Goal: Check status

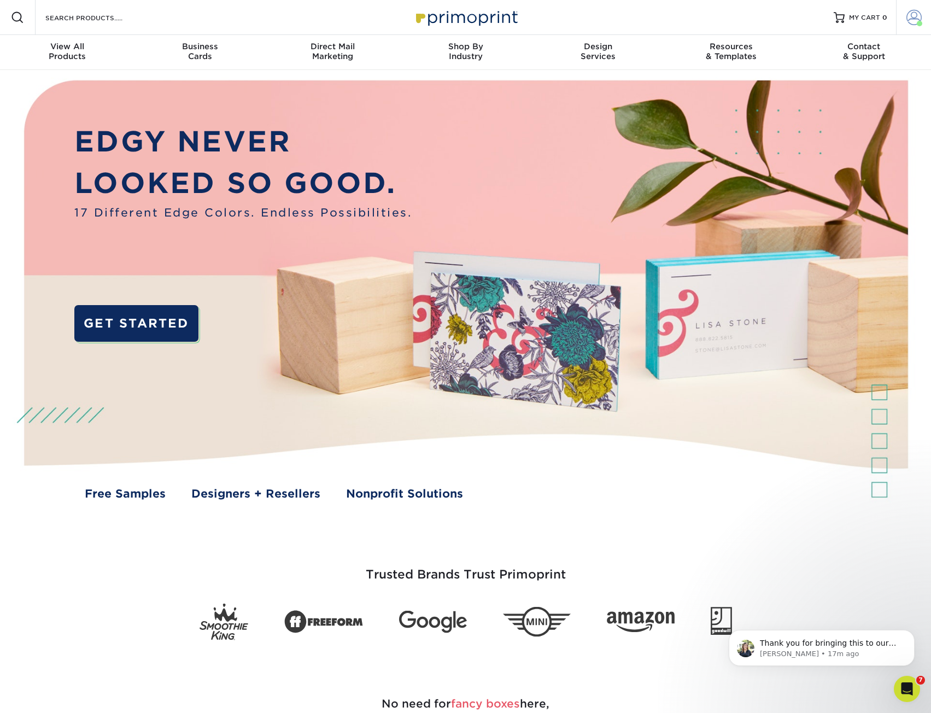
click at [907, 16] on span at bounding box center [913, 17] width 15 height 15
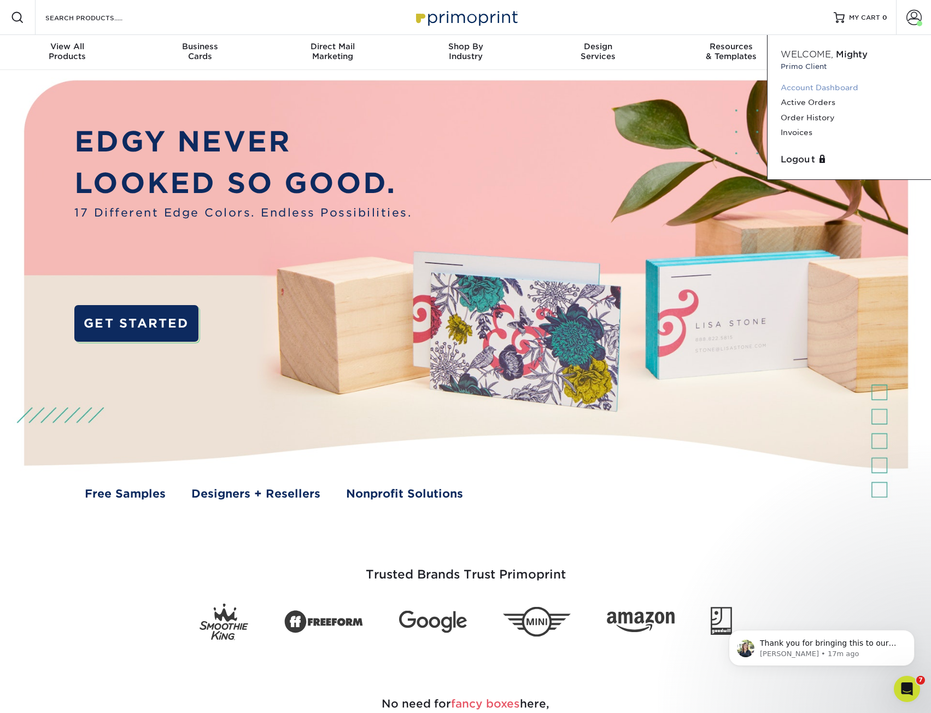
click at [817, 87] on link "Account Dashboard" at bounding box center [849, 87] width 137 height 15
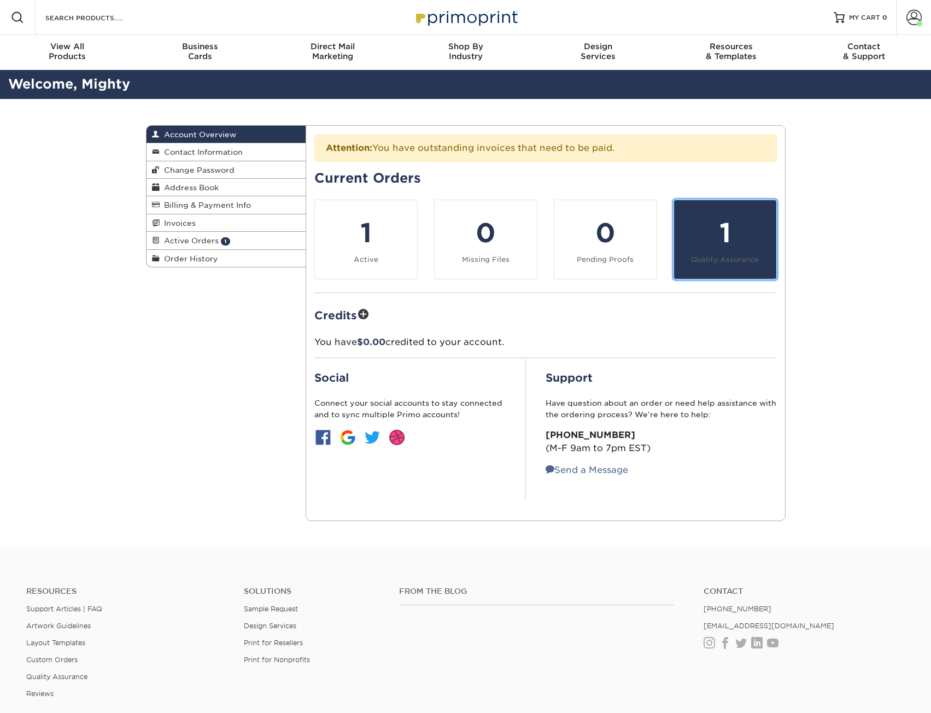
click at [722, 234] on div "1" at bounding box center [725, 232] width 89 height 39
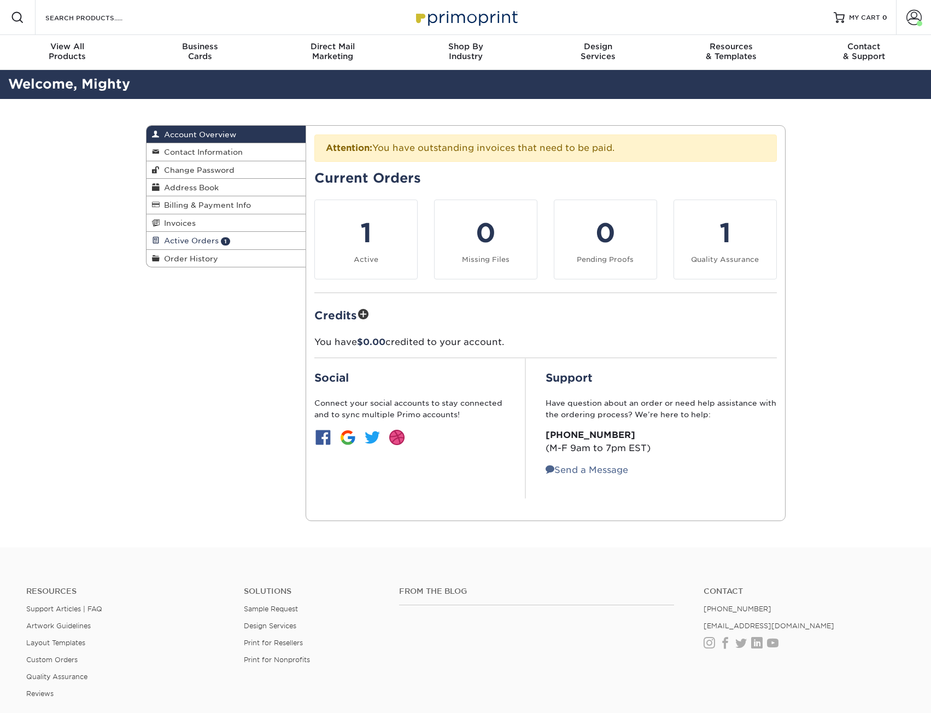
click at [218, 239] on link "Active Orders 1" at bounding box center [227, 240] width 160 height 17
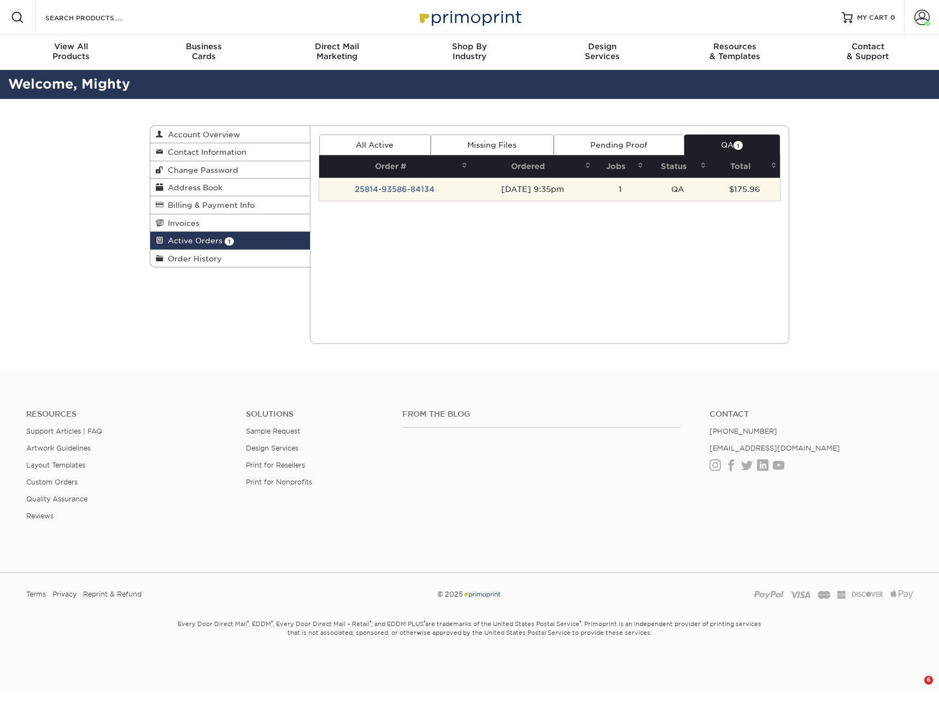
click at [389, 189] on td "25814-93586-84134" at bounding box center [395, 189] width 152 height 23
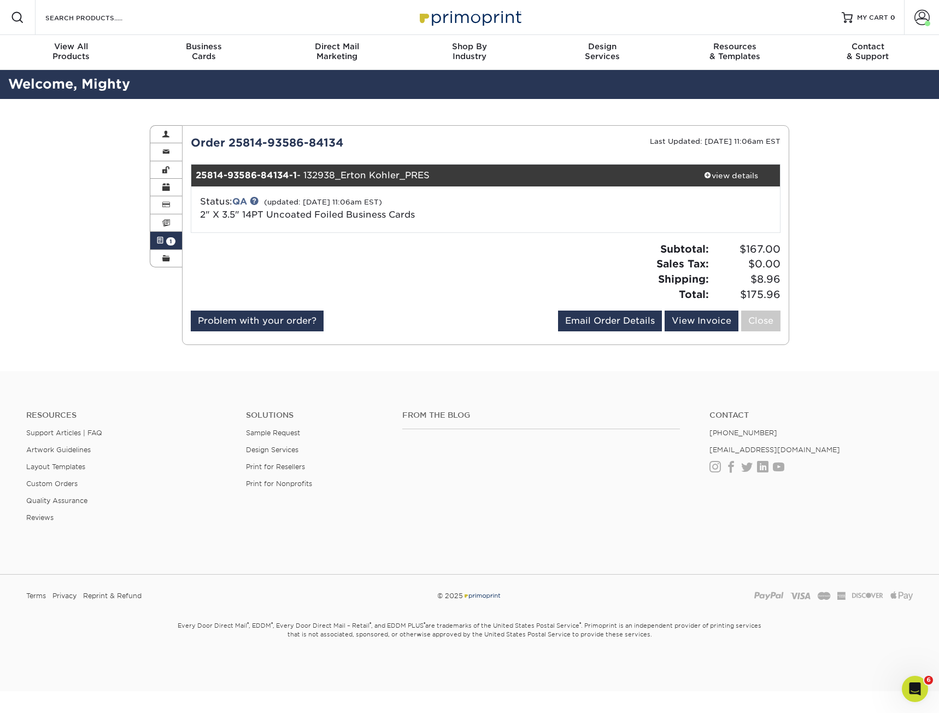
click at [365, 173] on div "25814-93586-84134-1 - 132938_Erton Kohler_PRES" at bounding box center [436, 176] width 491 height 22
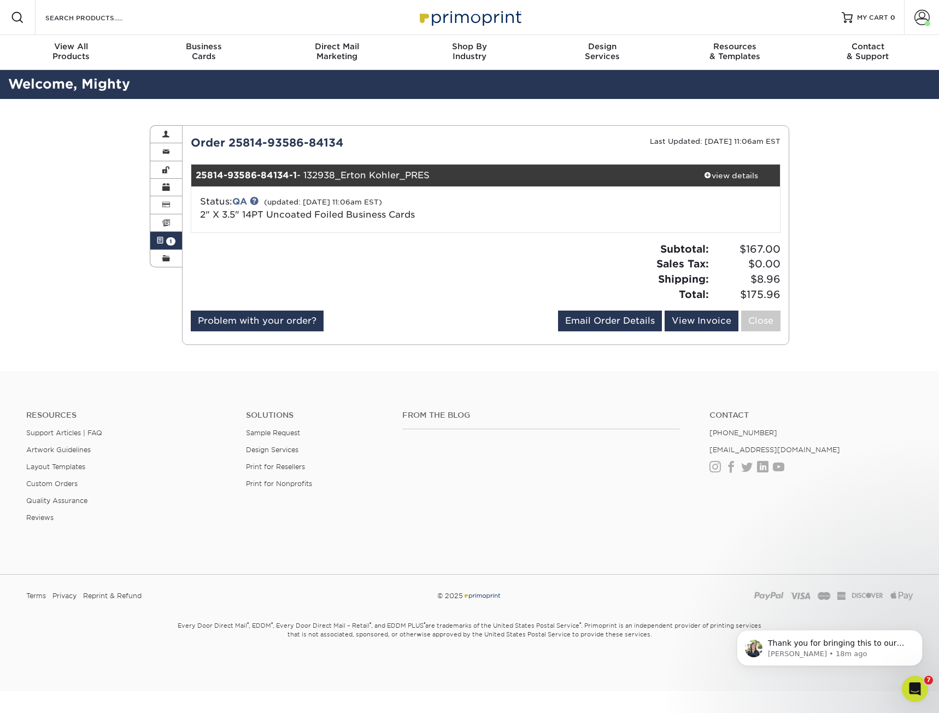
drag, startPoint x: 354, startPoint y: 140, endPoint x: 191, endPoint y: 140, distance: 162.4
click at [191, 140] on div "Order 25814-93586-84134" at bounding box center [334, 142] width 303 height 16
copy div "Order 25814-93586-84134"
click at [718, 168] on link "view details" at bounding box center [731, 176] width 98 height 22
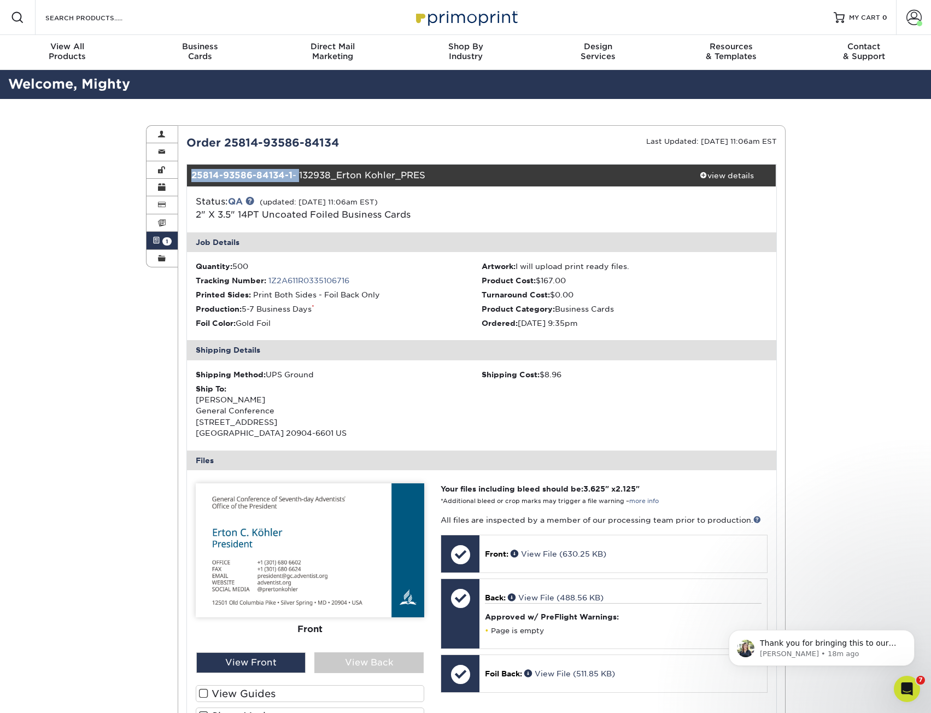
drag, startPoint x: 294, startPoint y: 173, endPoint x: 185, endPoint y: 179, distance: 109.5
click at [185, 179] on div "Attention: You have outstanding invoices that need to be paid. Current Orders 1…" at bounding box center [481, 503] width 607 height 739
copy div "25814-93586-84134-1 -"
click at [497, 166] on div "25814-93586-84134-1 - 132938_Erton Kohler_PRES" at bounding box center [432, 176] width 491 height 22
click at [921, 17] on span at bounding box center [913, 17] width 15 height 15
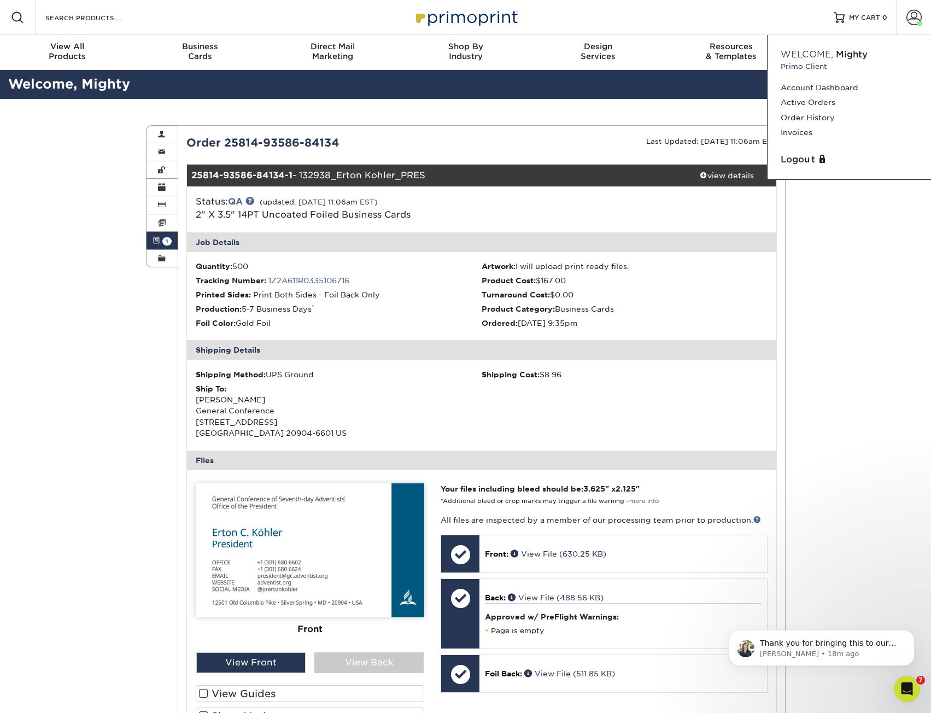
click at [163, 235] on link "Active Orders 1" at bounding box center [163, 240] width 32 height 17
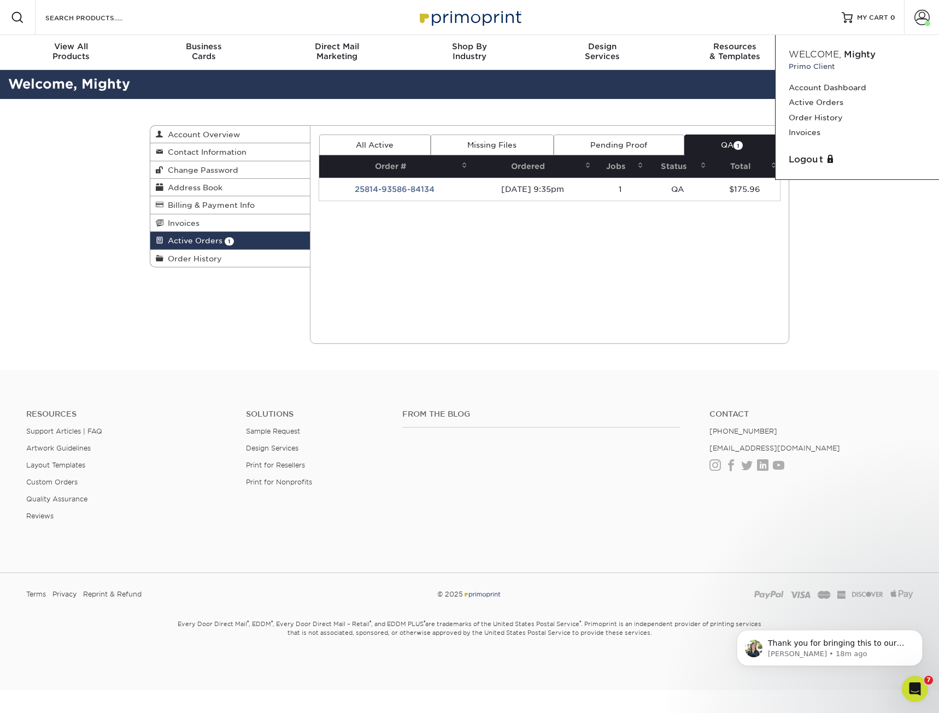
click at [704, 139] on link "QA 1" at bounding box center [732, 144] width 96 height 21
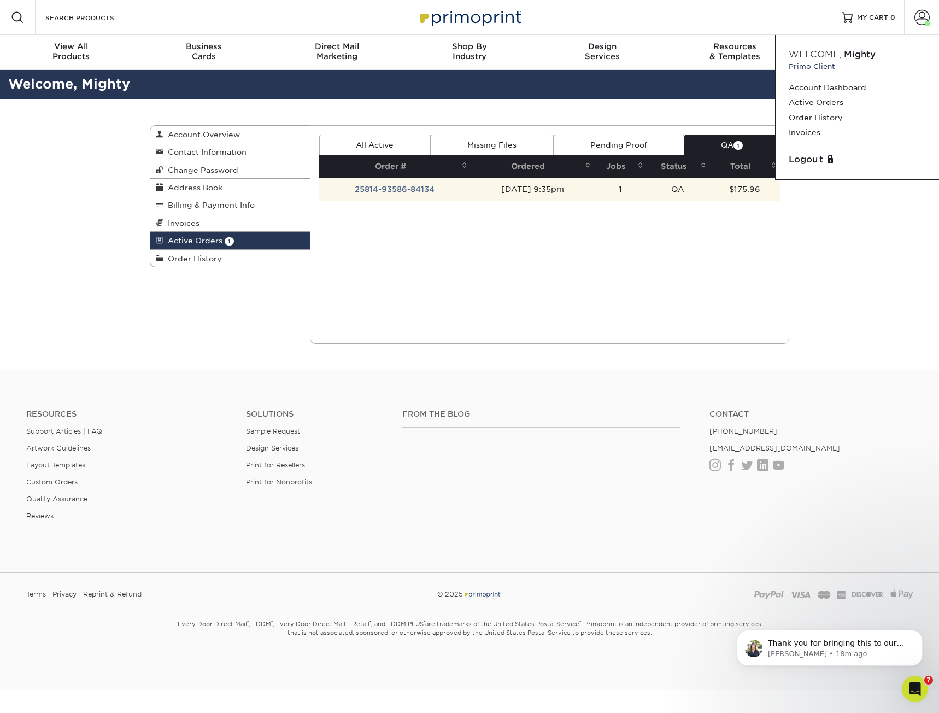
click at [396, 188] on td "25814-93586-84134" at bounding box center [395, 189] width 152 height 23
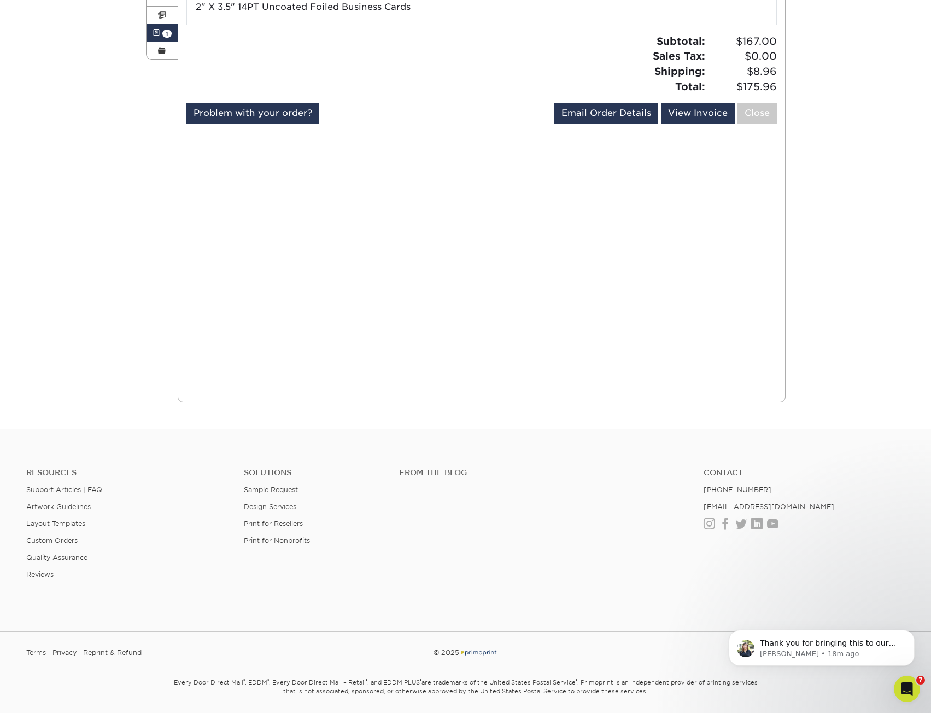
scroll to position [243, 0]
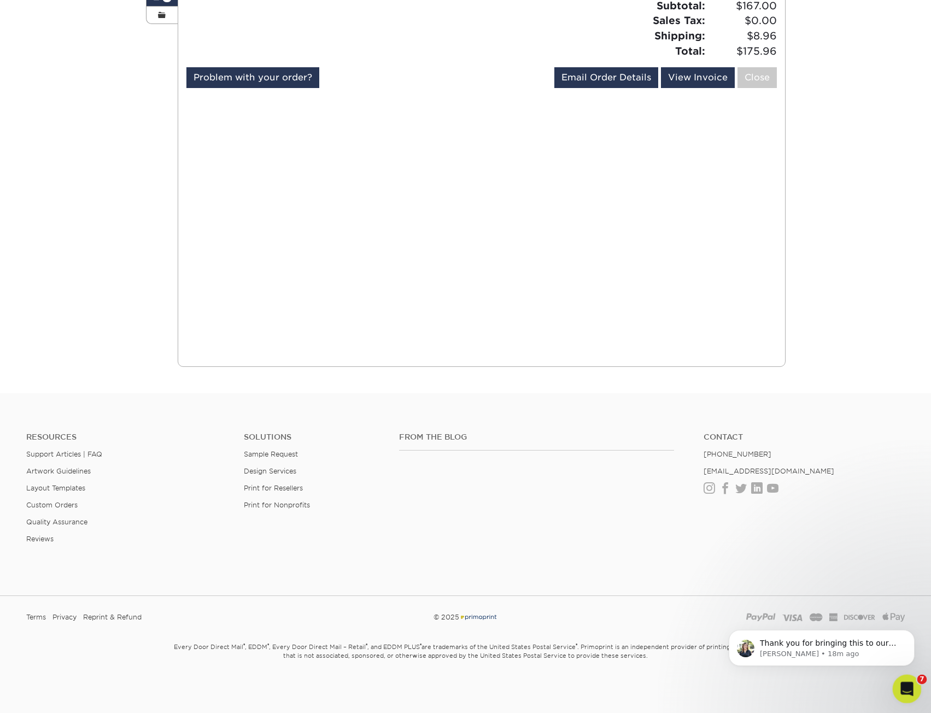
click at [909, 677] on div "Open Intercom Messenger" at bounding box center [905, 687] width 36 height 36
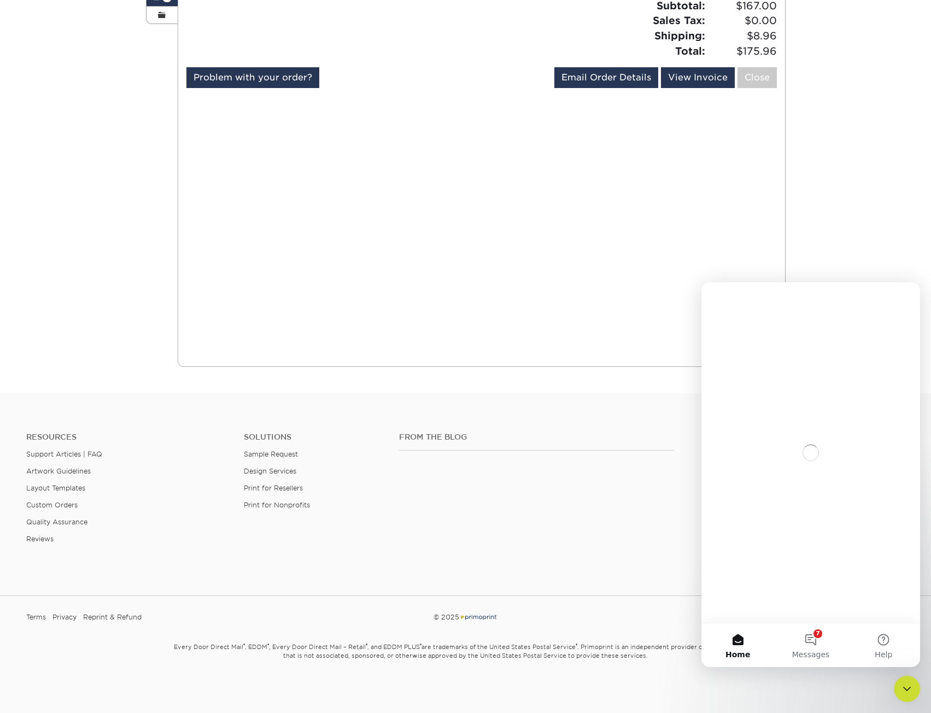
scroll to position [0, 0]
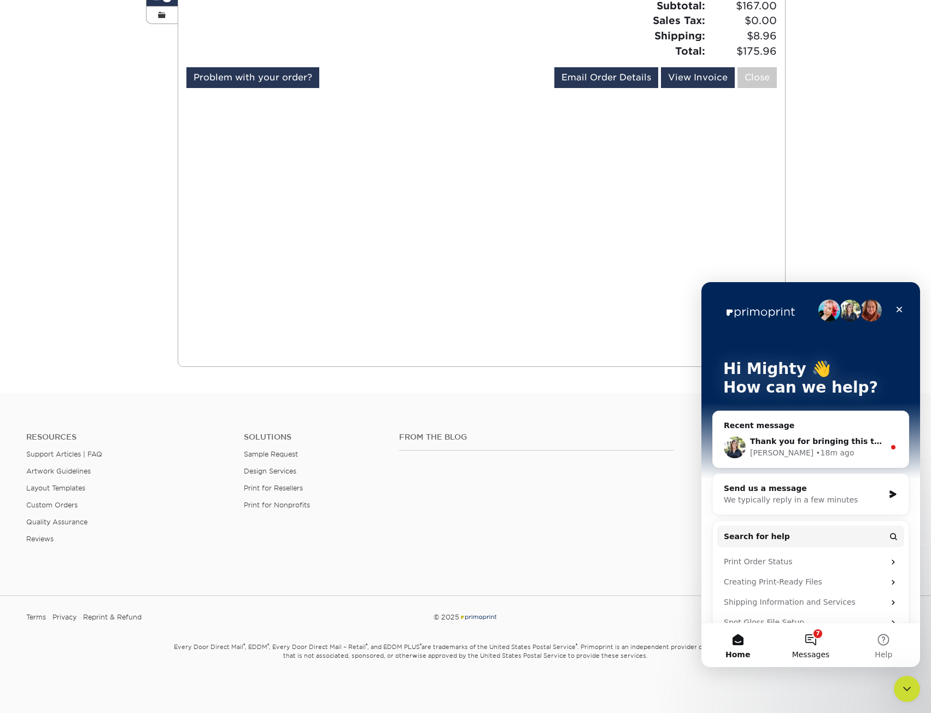
click at [805, 645] on button "7 Messages" at bounding box center [810, 645] width 73 height 44
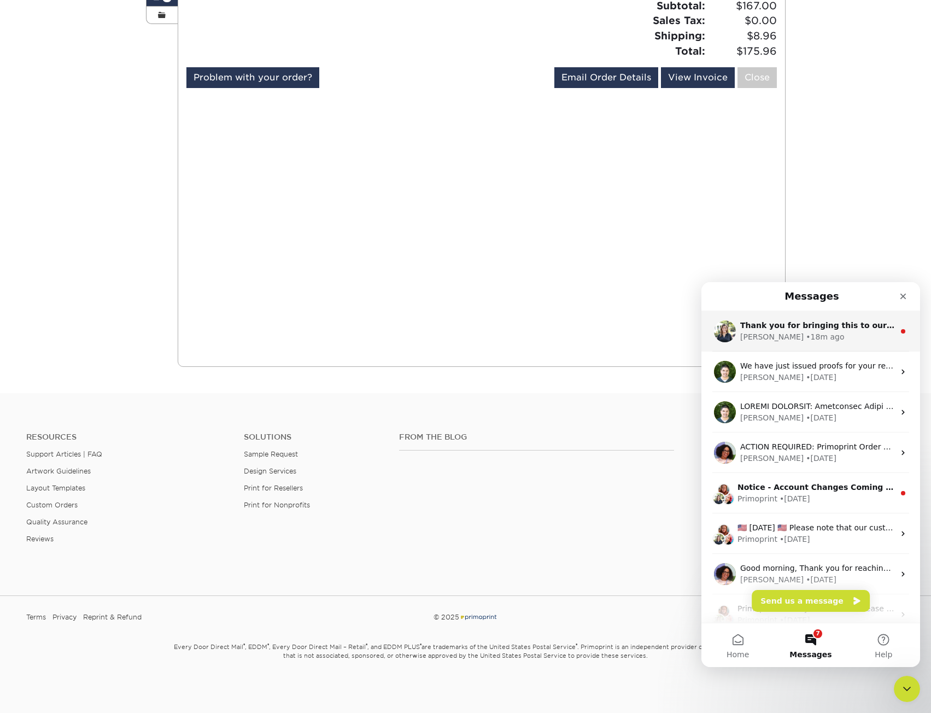
click at [835, 320] on div "Thank you for bringing this to our attention. We apologize for any issues and w…" at bounding box center [817, 325] width 154 height 11
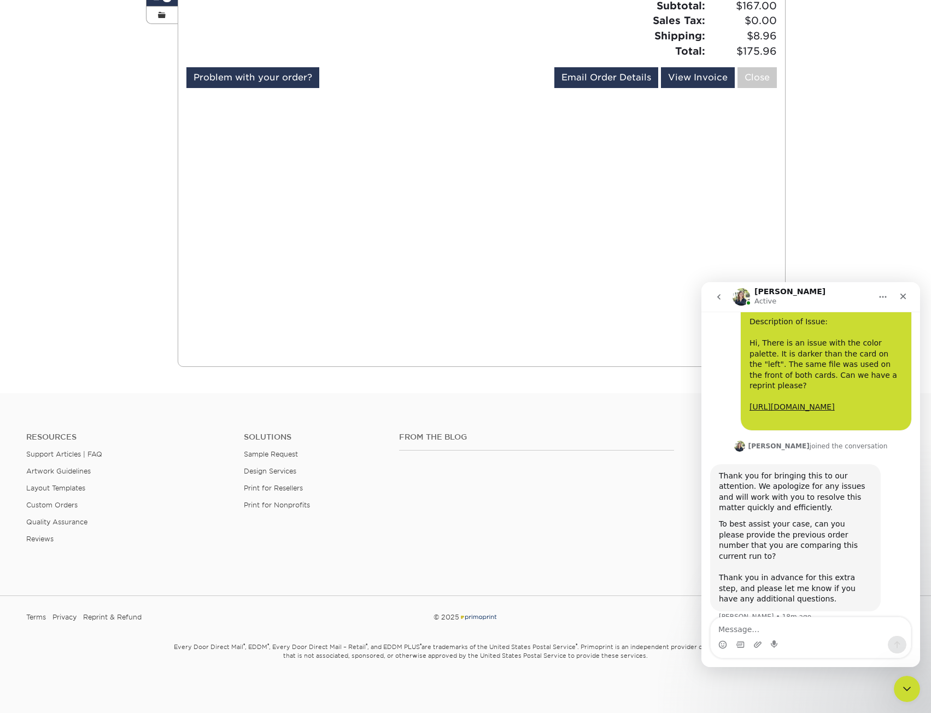
scroll to position [180, 0]
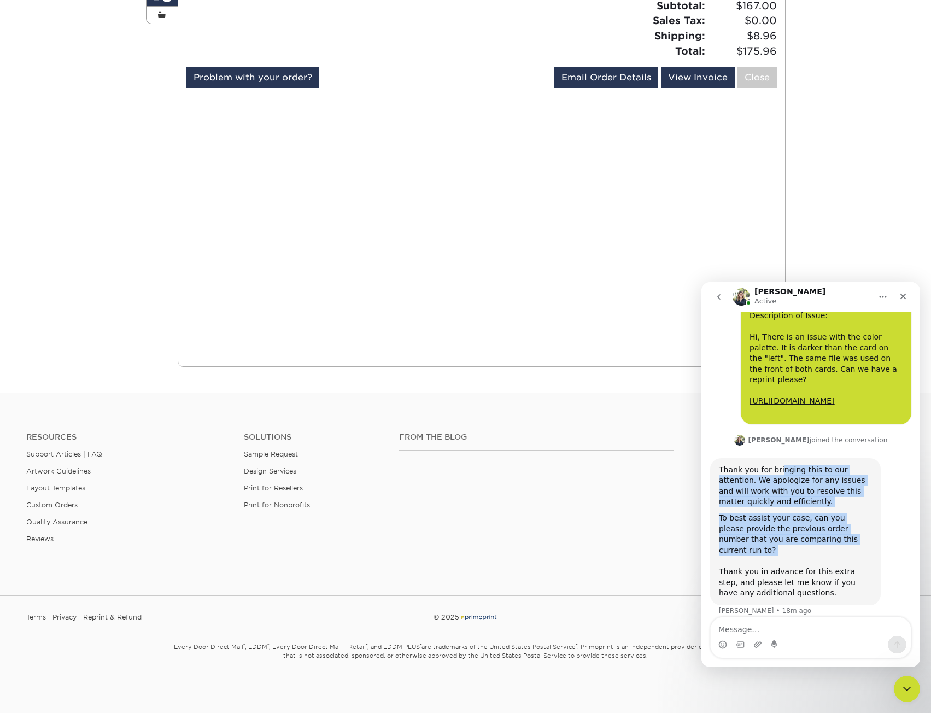
drag, startPoint x: 777, startPoint y: 473, endPoint x: 763, endPoint y: 552, distance: 80.1
click at [763, 552] on div "Thank you for bringing this to our attention. We apologize for any issues and w…" at bounding box center [795, 532] width 153 height 134
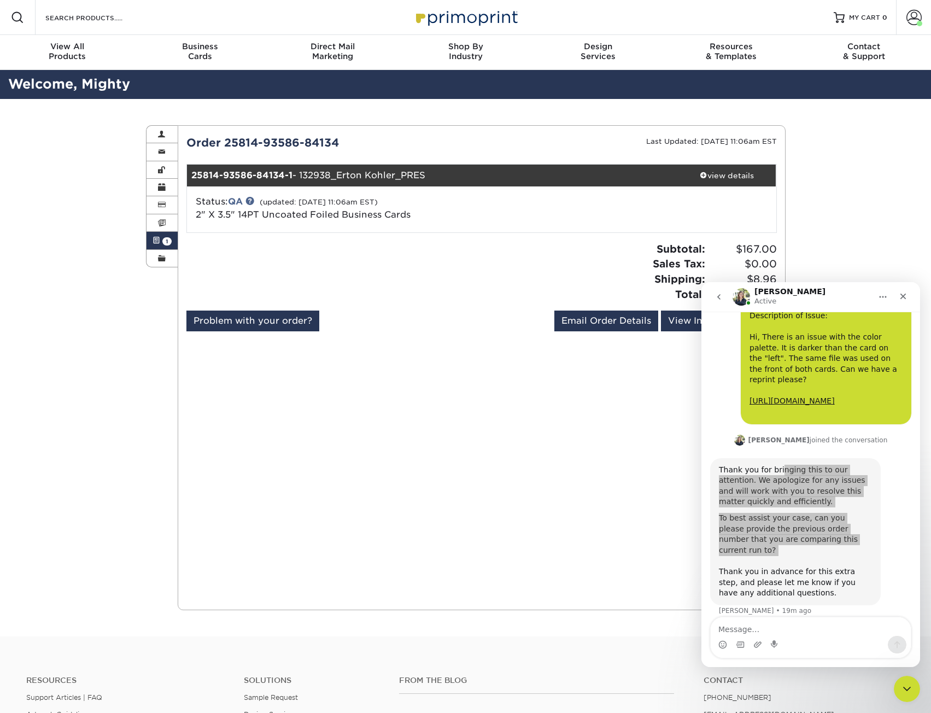
click at [434, 461] on div "All Active Missing Files Pending Proof QA 1 Order # Ordered Jobs Status Total 1" at bounding box center [481, 367] width 590 height 466
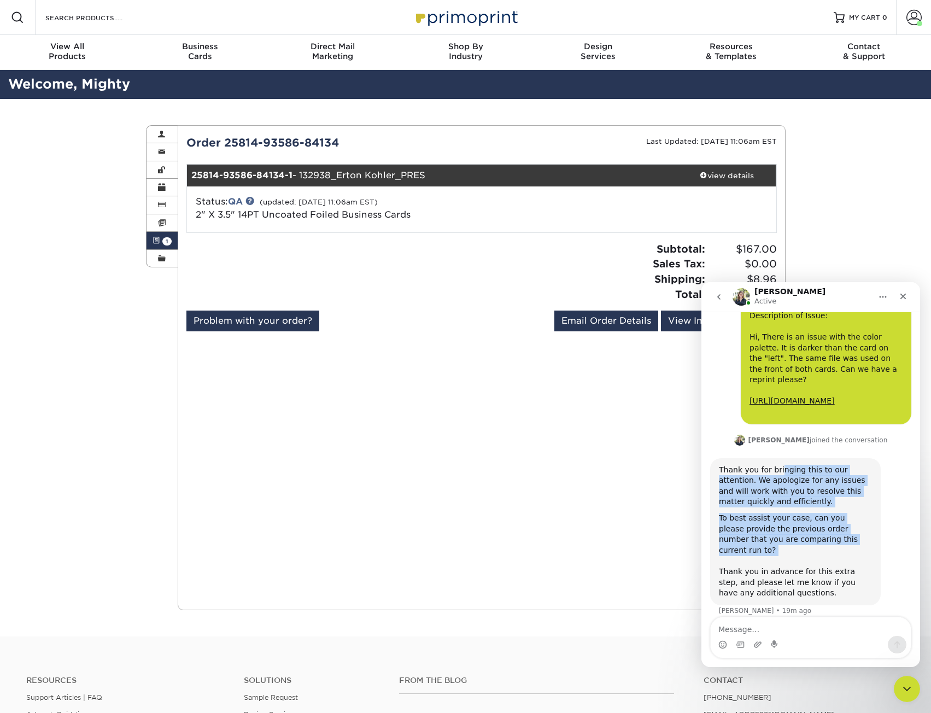
click at [766, 555] on div "To best assist your case, can you please provide the previous order number that…" at bounding box center [795, 556] width 153 height 86
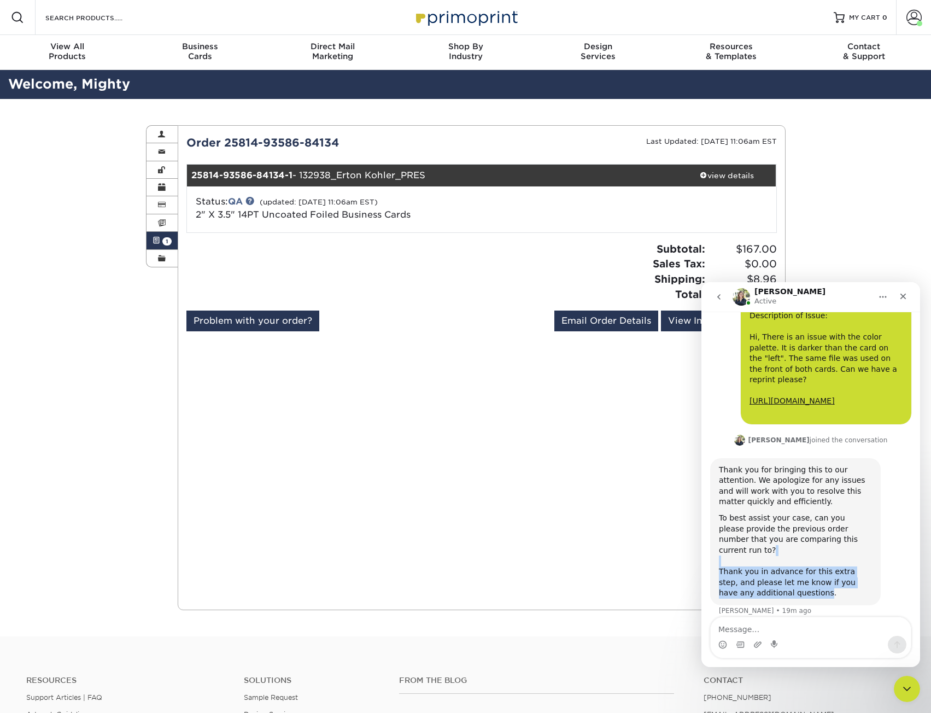
drag, startPoint x: 766, startPoint y: 555, endPoint x: 773, endPoint y: 585, distance: 30.2
click at [773, 585] on div "To best assist your case, can you please provide the previous order number that…" at bounding box center [795, 556] width 153 height 86
click at [762, 567] on div "To best assist your case, can you please provide the previous order number that…" at bounding box center [795, 556] width 153 height 86
click at [625, 519] on div "All Active Missing Files Pending Proof QA 1 Order # Ordered Jobs Status Total 1" at bounding box center [481, 367] width 590 height 466
click at [162, 200] on link "Billing & Payment Info" at bounding box center [163, 204] width 32 height 17
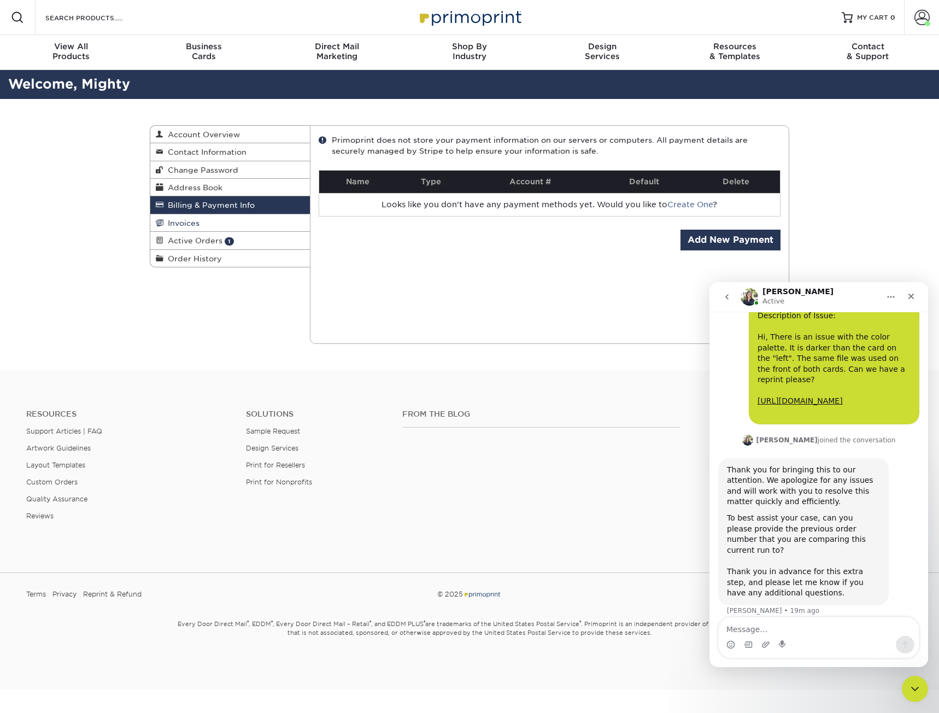
click at [200, 221] on link "Invoices" at bounding box center [230, 222] width 160 height 17
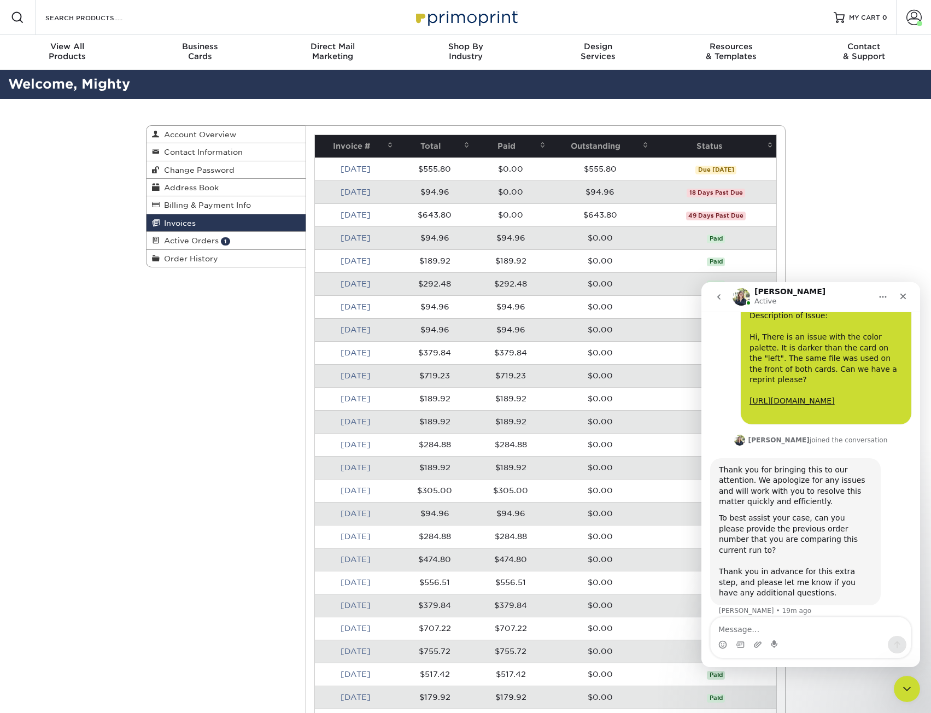
click at [201, 231] on link "Invoices" at bounding box center [227, 222] width 160 height 17
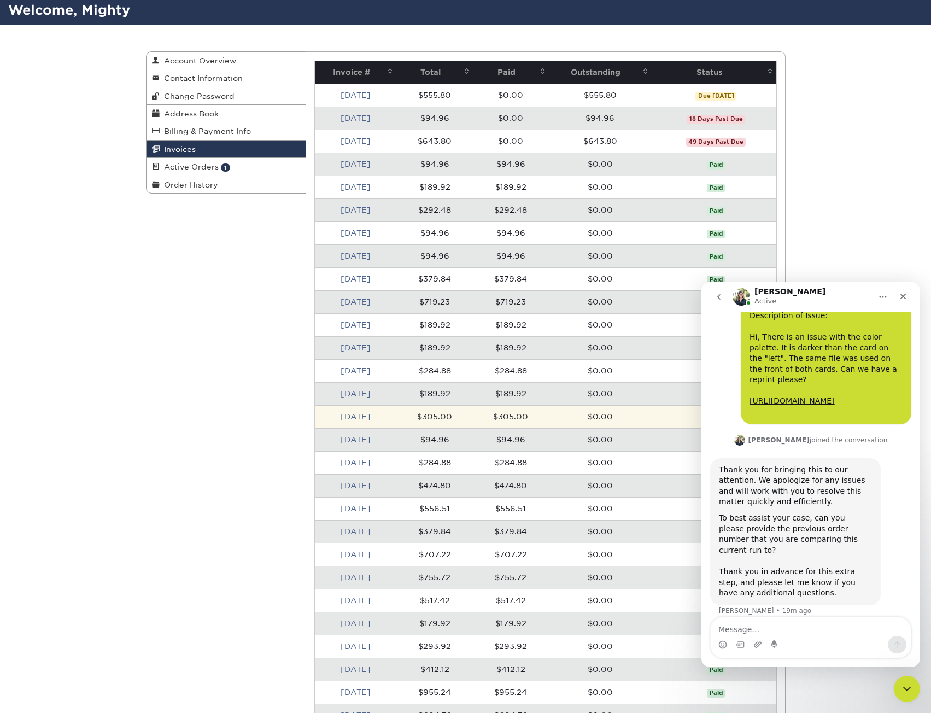
scroll to position [55, 0]
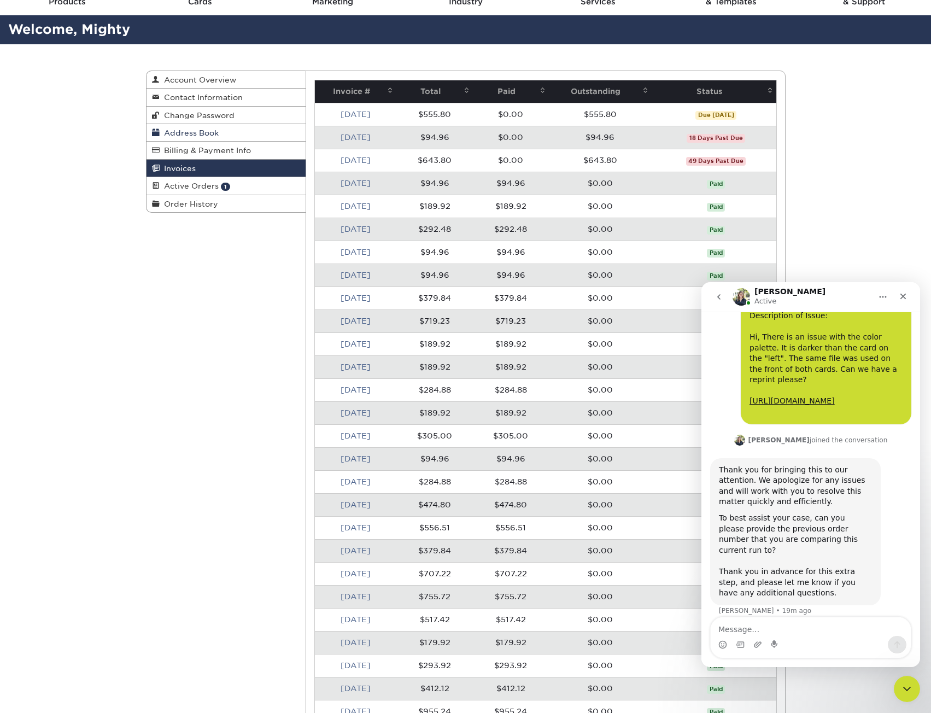
click at [190, 127] on link "Address Book" at bounding box center [227, 132] width 160 height 17
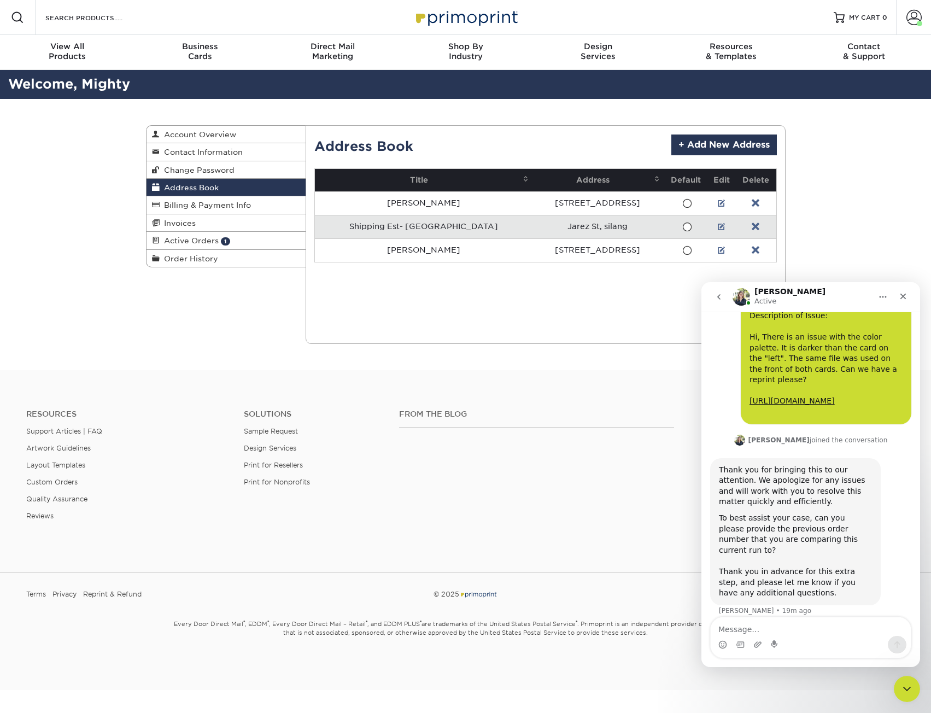
click at [190, 84] on h2 "Welcome, Mighty" at bounding box center [465, 84] width 931 height 20
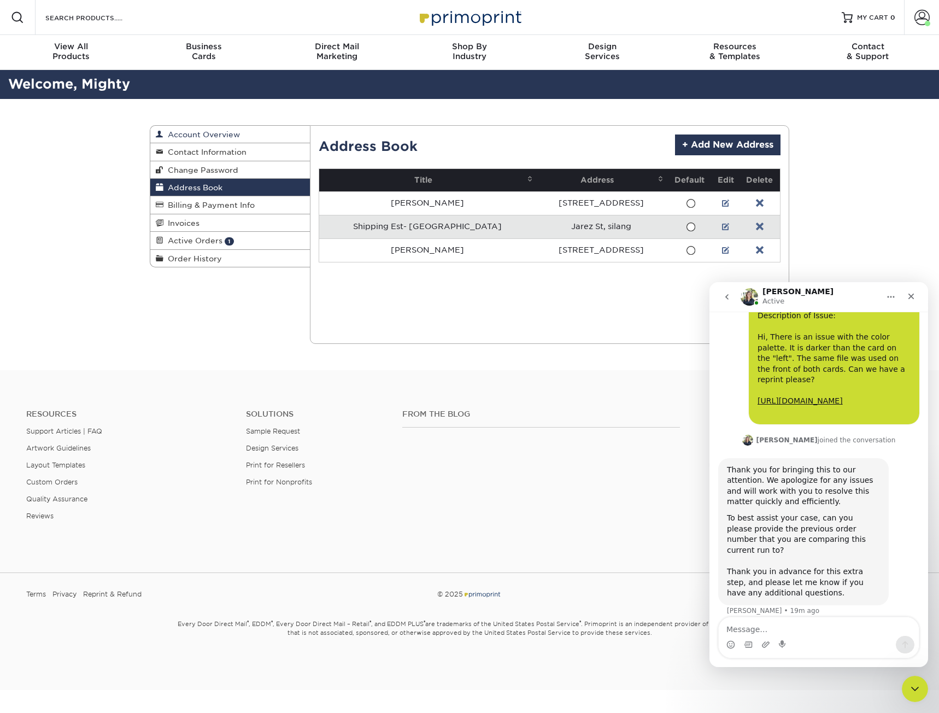
click at [201, 132] on span "Account Overview" at bounding box center [201, 134] width 77 height 9
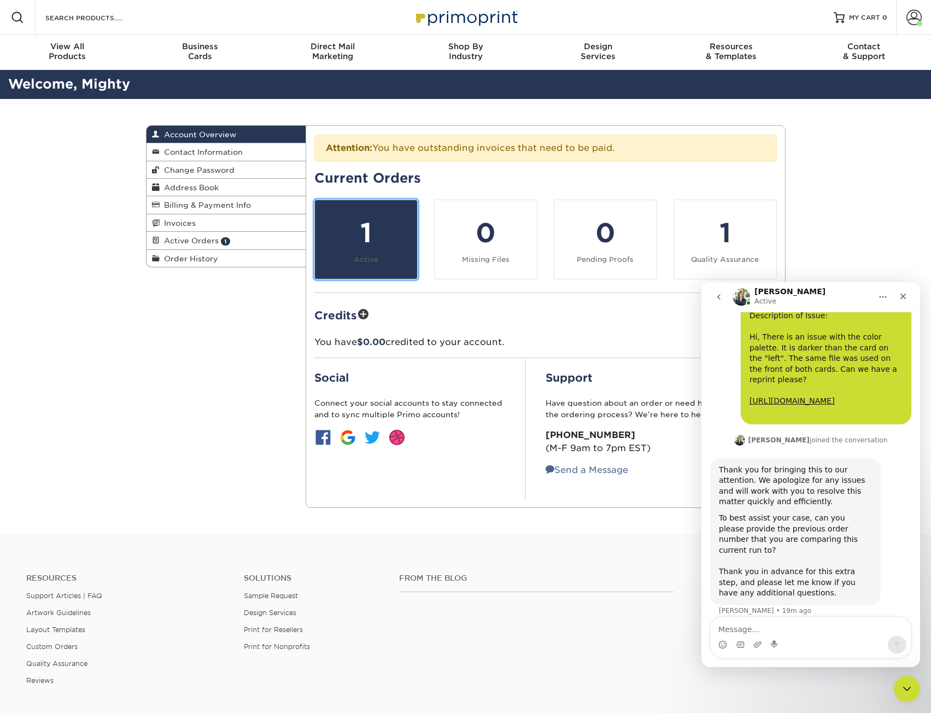
click at [383, 256] on link "1 Active" at bounding box center [365, 240] width 103 height 80
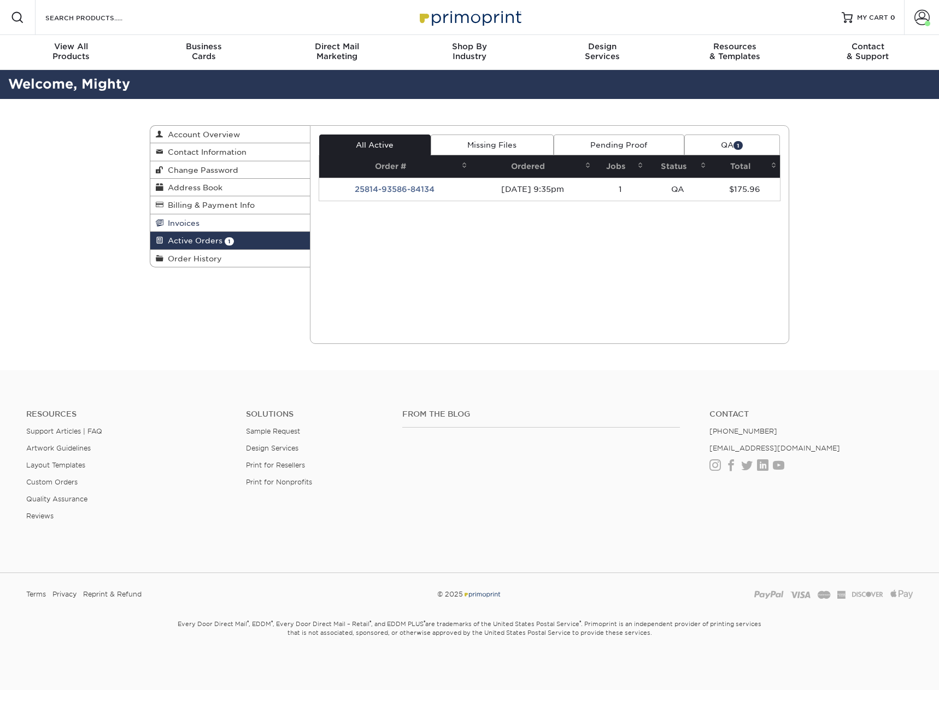
drag, startPoint x: 193, startPoint y: 235, endPoint x: 194, endPoint y: 229, distance: 6.6
click at [194, 235] on link "Active Orders 1" at bounding box center [230, 240] width 160 height 17
click at [194, 220] on span "Invoices" at bounding box center [181, 223] width 36 height 9
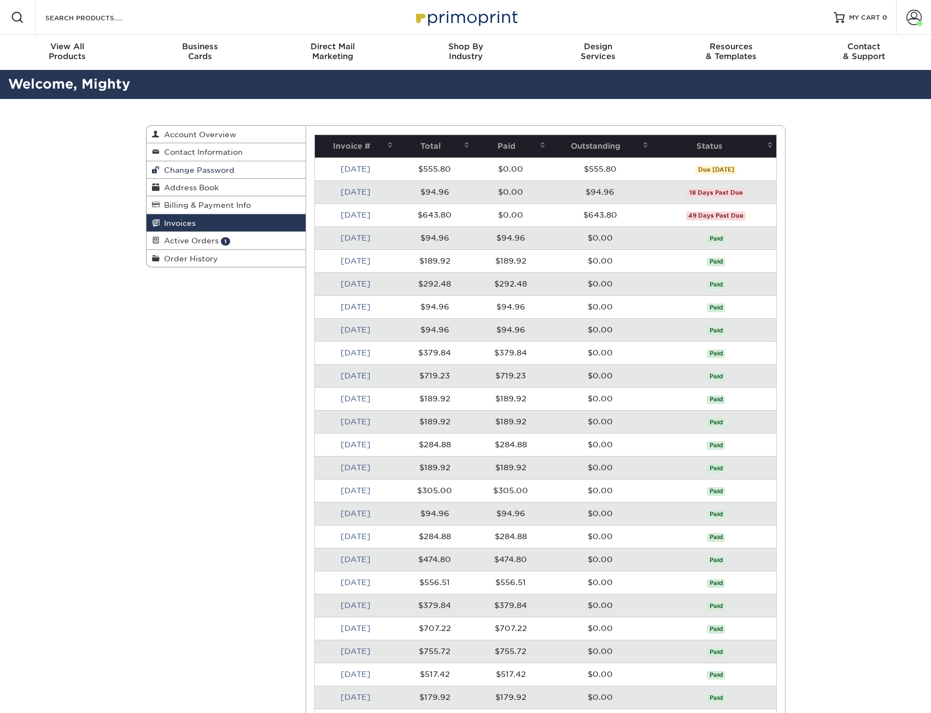
click at [197, 177] on link "Change Password" at bounding box center [227, 169] width 160 height 17
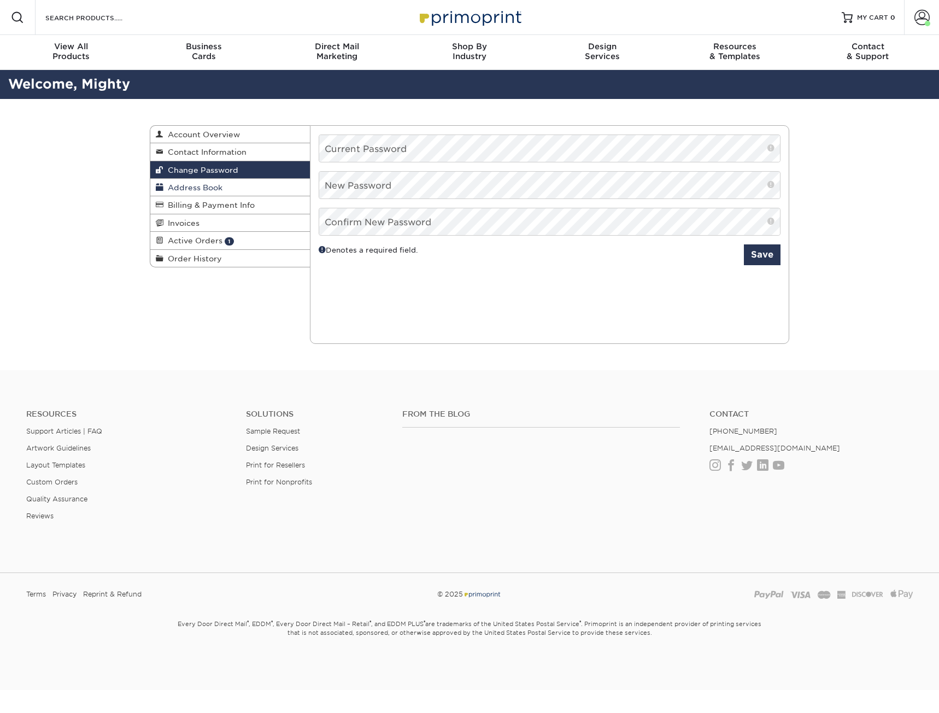
click at [197, 191] on span "Address Book" at bounding box center [192, 187] width 59 height 9
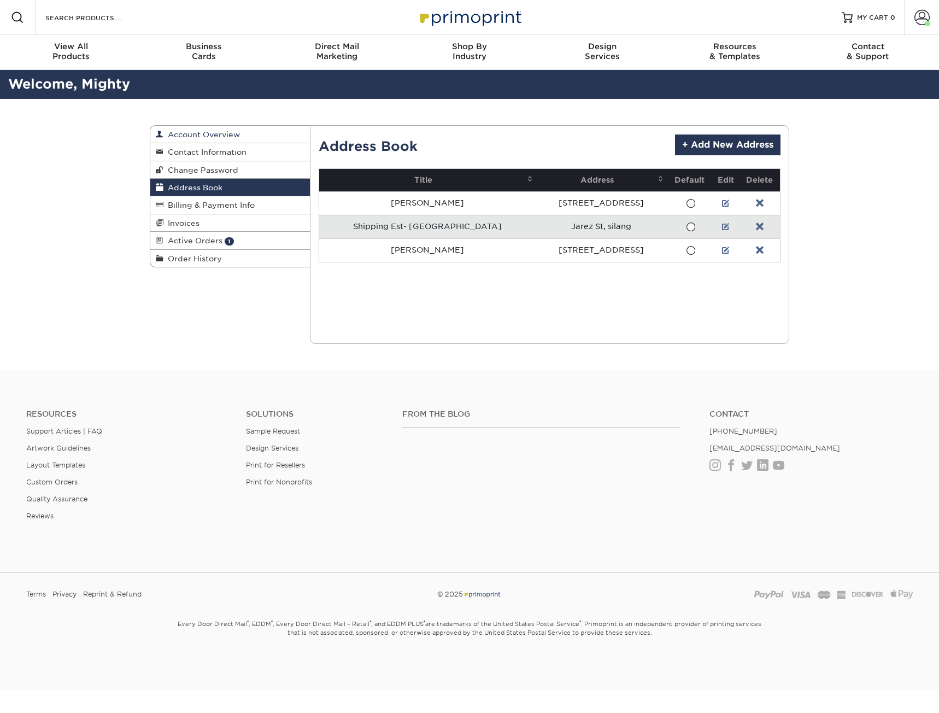
click at [203, 140] on link "Account Overview" at bounding box center [230, 134] width 160 height 17
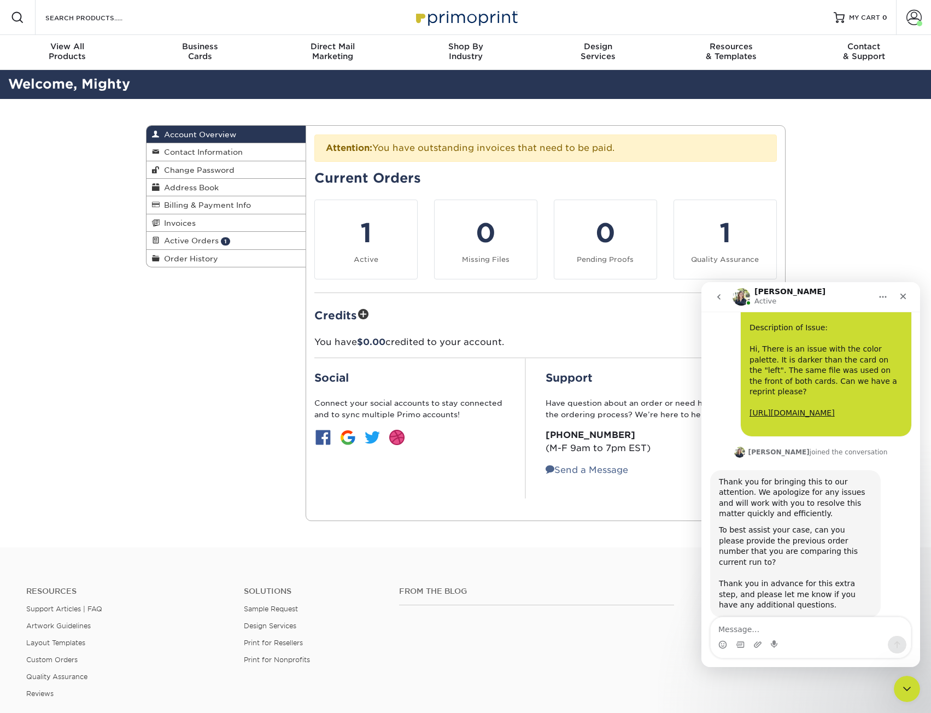
scroll to position [180, 0]
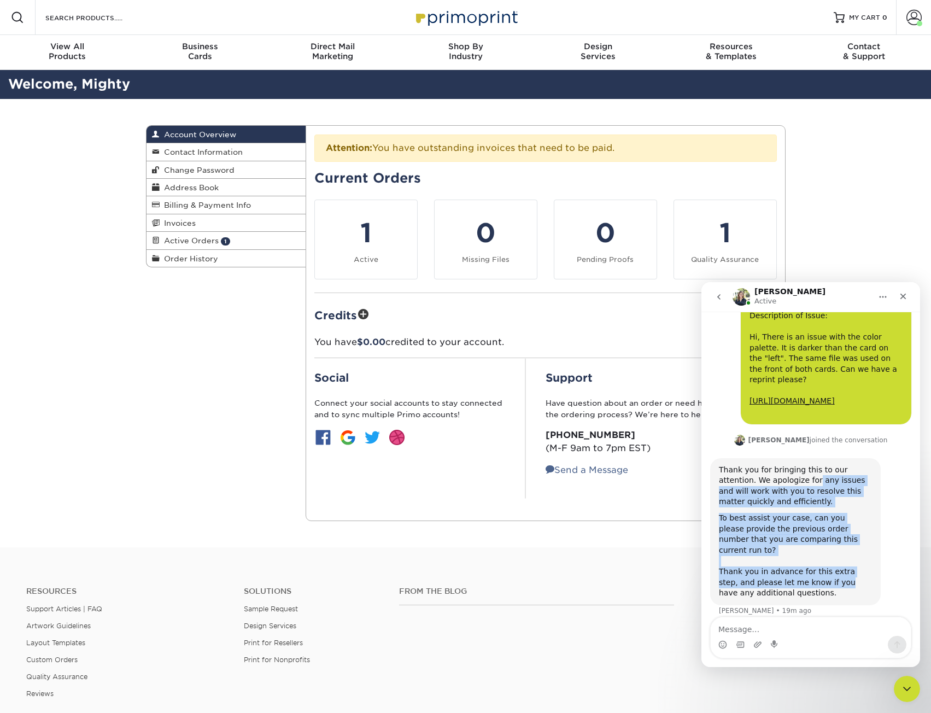
drag, startPoint x: 775, startPoint y: 477, endPoint x: 803, endPoint y: 571, distance: 98.1
click at [803, 571] on div "Thank you for bringing this to our attention. We apologize for any issues and w…" at bounding box center [795, 532] width 153 height 134
click at [779, 542] on div "To best assist your case, can you please provide the previous order number that…" at bounding box center [795, 556] width 153 height 86
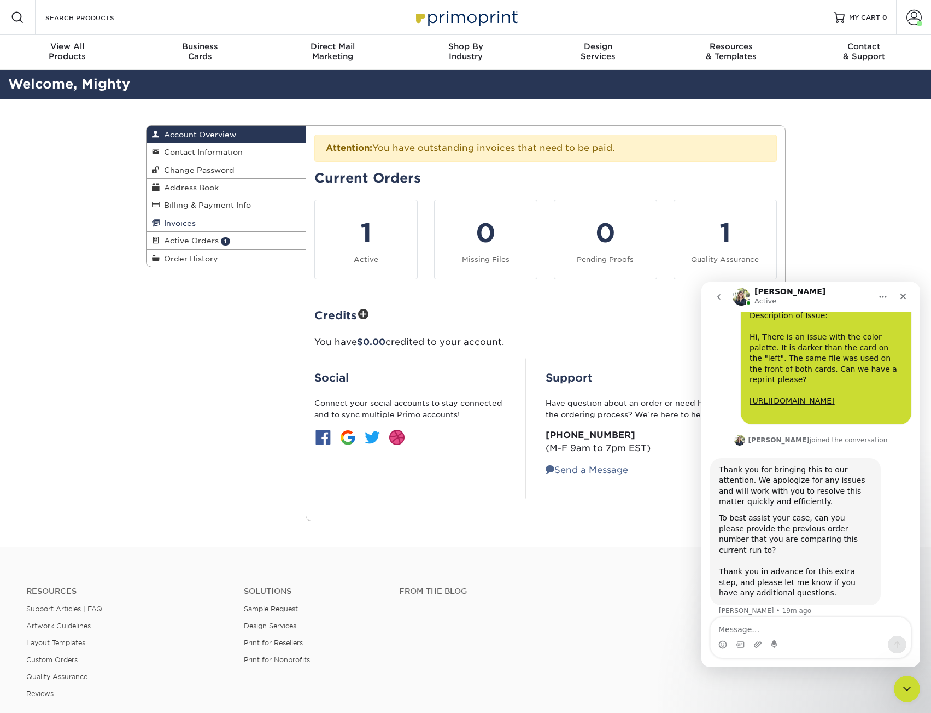
click at [220, 218] on link "Invoices" at bounding box center [227, 222] width 160 height 17
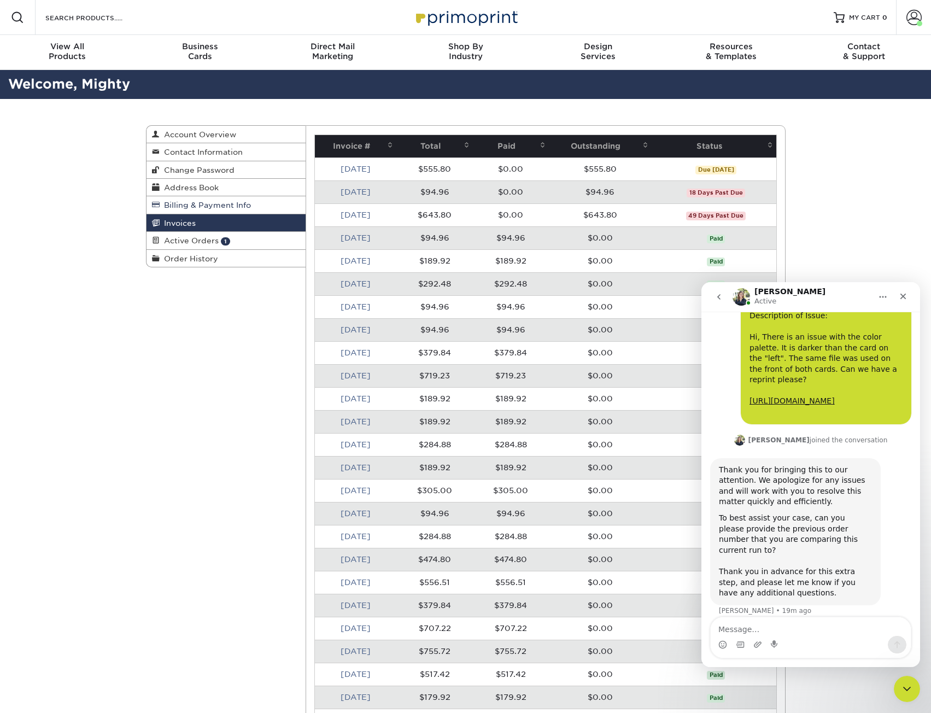
click at [218, 202] on span "Billing & Payment Info" at bounding box center [205, 205] width 91 height 9
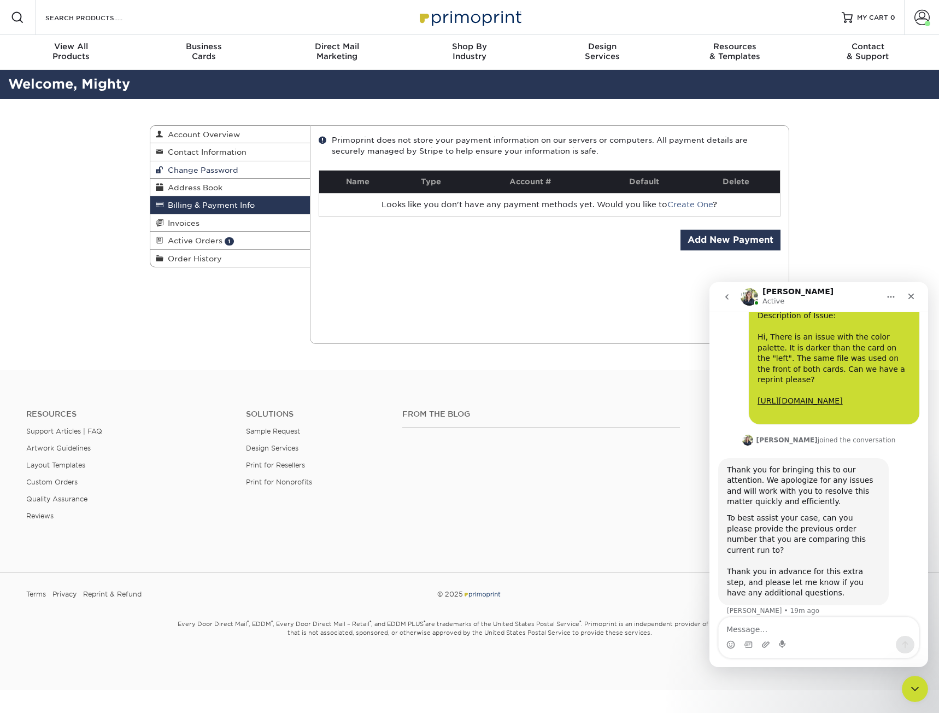
click at [215, 177] on link "Change Password" at bounding box center [230, 169] width 160 height 17
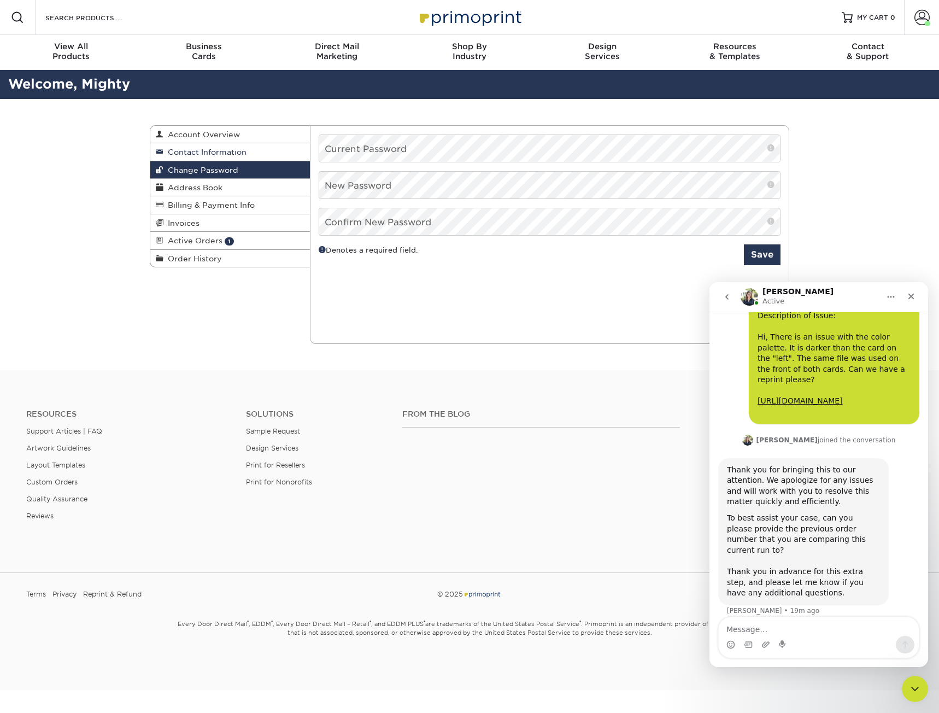
click at [209, 151] on span "Contact Information" at bounding box center [204, 152] width 83 height 9
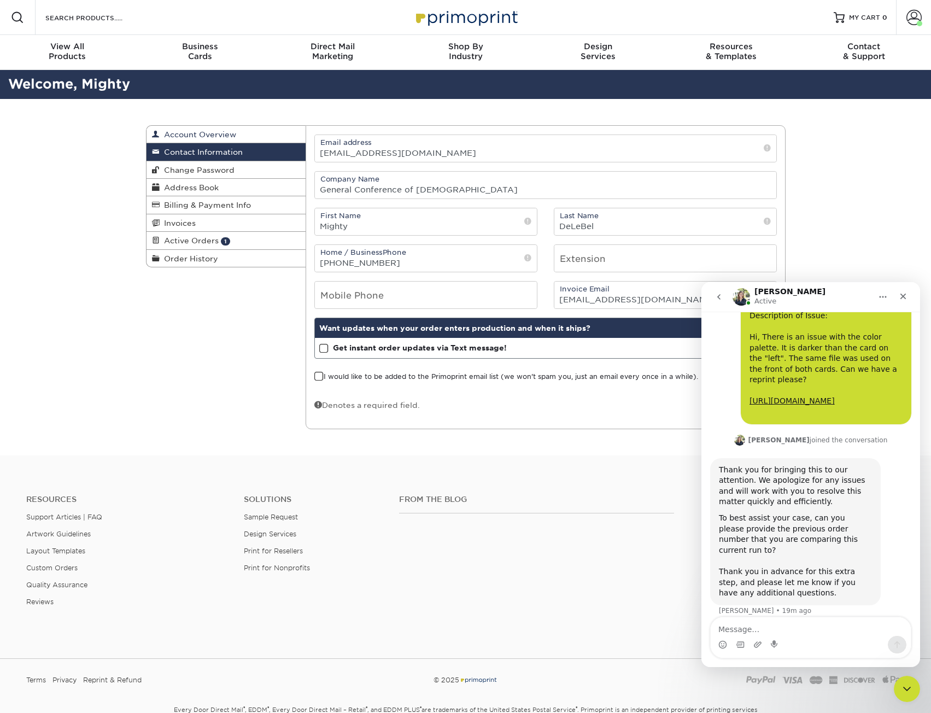
click at [209, 135] on span "Account Overview" at bounding box center [198, 134] width 77 height 9
